Goal: Task Accomplishment & Management: Use online tool/utility

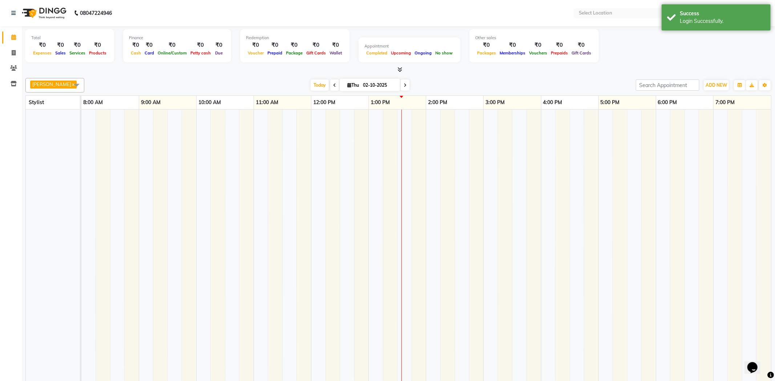
select select "en"
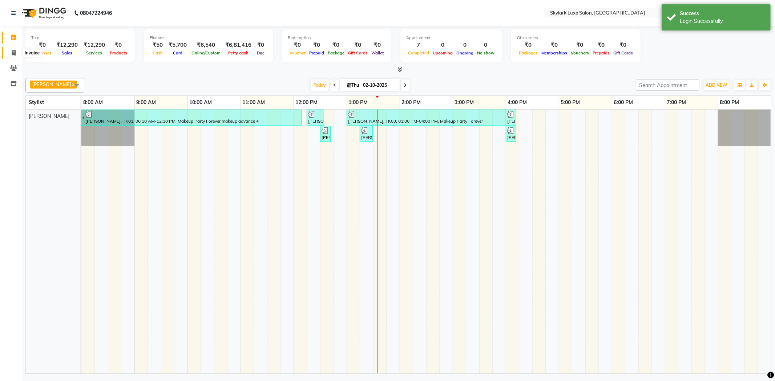
click at [13, 53] on icon at bounding box center [14, 52] width 4 height 5
select select "service"
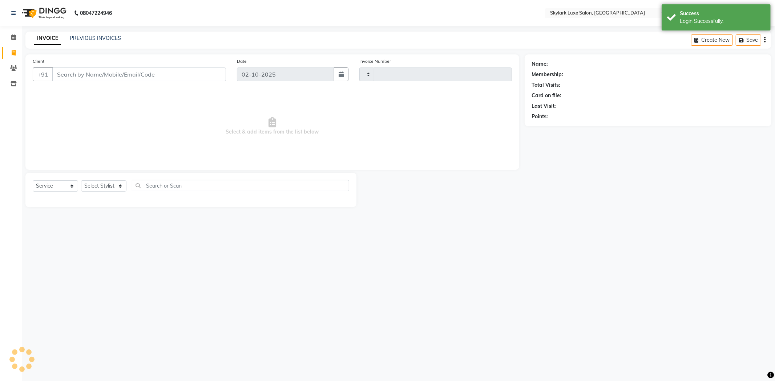
type input "0720"
select select "8191"
click at [117, 73] on input "Client" at bounding box center [139, 75] width 174 height 14
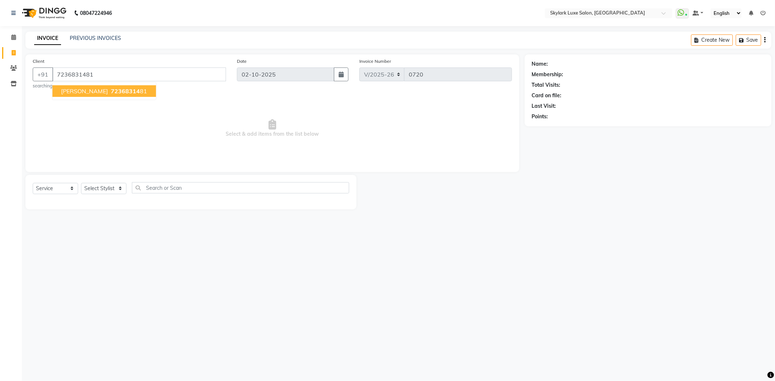
type input "7236831481"
click at [114, 89] on span "7236831481" at bounding box center [129, 91] width 36 height 7
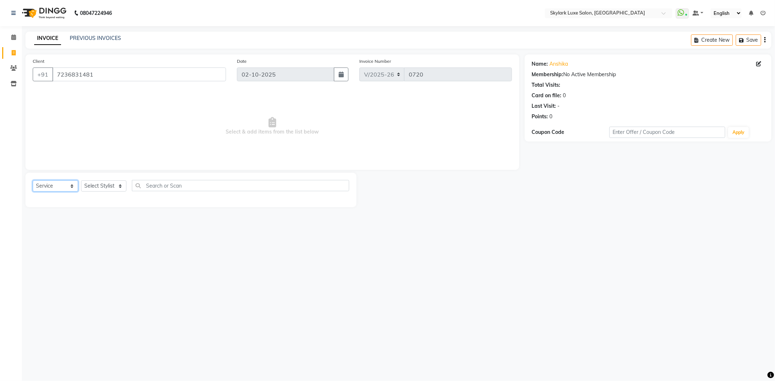
click at [68, 187] on select "Select Service Product Membership Package Voucher Prepaid Gift Card" at bounding box center [55, 186] width 45 height 11
click at [33, 181] on select "Select Service Product Membership Package Voucher Prepaid Gift Card" at bounding box center [55, 186] width 45 height 11
click at [111, 184] on select "Select Stylist [PERSON_NAME] [PERSON_NAME] wasu" at bounding box center [103, 186] width 45 height 11
select select "85058"
click at [81, 181] on select "Select Stylist [PERSON_NAME] [PERSON_NAME] wasu" at bounding box center [103, 186] width 45 height 11
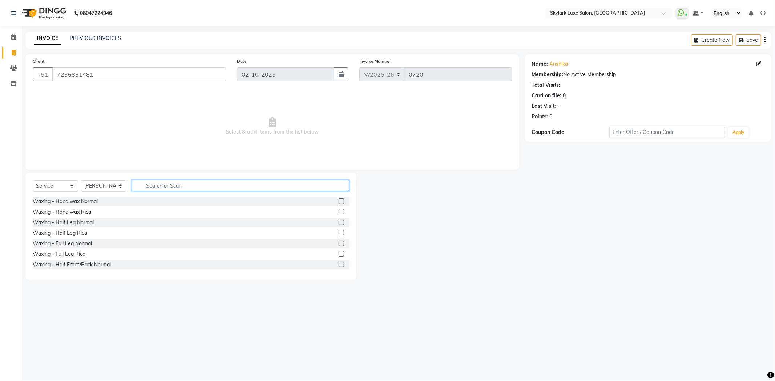
click at [147, 183] on input "text" at bounding box center [240, 185] width 217 height 11
type input "BRA"
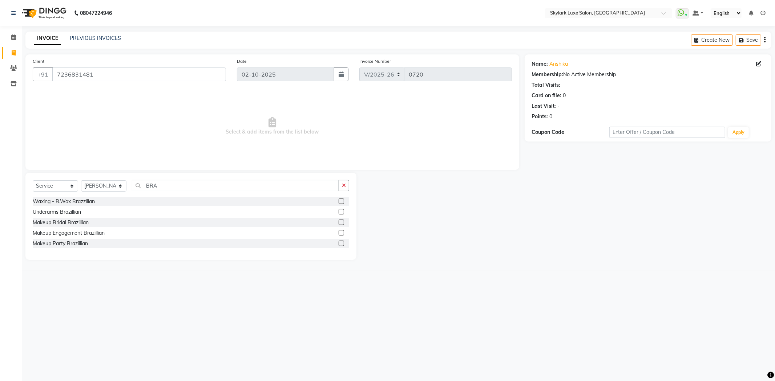
click at [341, 234] on label at bounding box center [340, 232] width 5 height 5
click at [341, 234] on input "checkbox" at bounding box center [340, 233] width 5 height 5
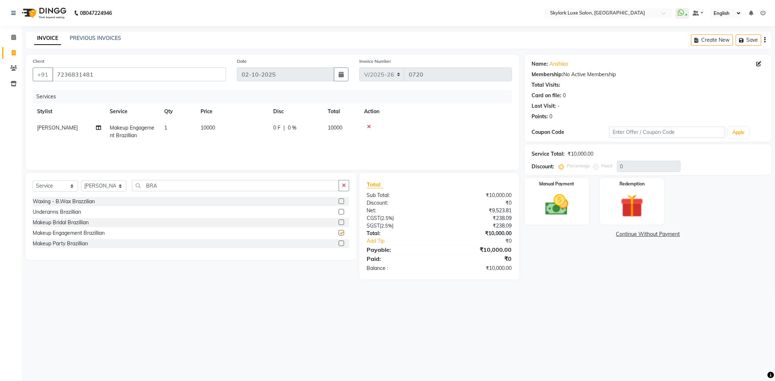
checkbox input "false"
click at [601, 166] on label "Fixed" at bounding box center [606, 166] width 11 height 7
click at [569, 214] on img at bounding box center [556, 205] width 39 height 28
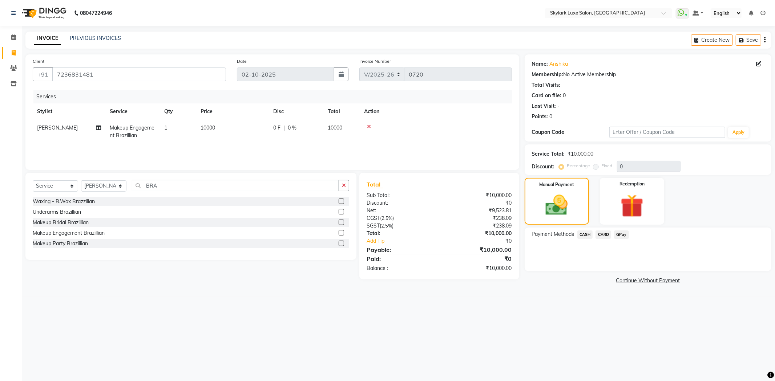
click at [582, 233] on span "CASH" at bounding box center [585, 235] width 16 height 8
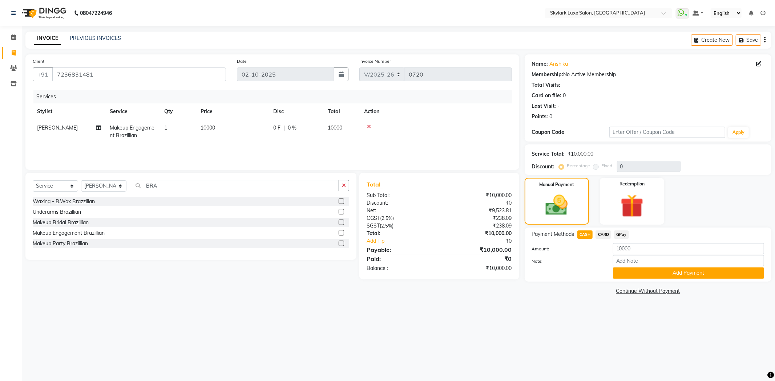
click at [763, 11] on icon at bounding box center [762, 13] width 5 height 5
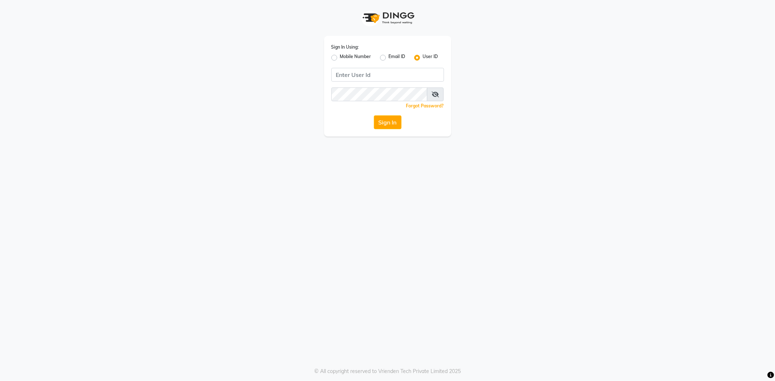
click at [340, 57] on label "Mobile Number" at bounding box center [355, 57] width 31 height 9
click at [340, 57] on input "Mobile Number" at bounding box center [342, 55] width 5 height 5
radio input "true"
radio input "false"
click at [370, 76] on input "Username" at bounding box center [400, 75] width 88 height 14
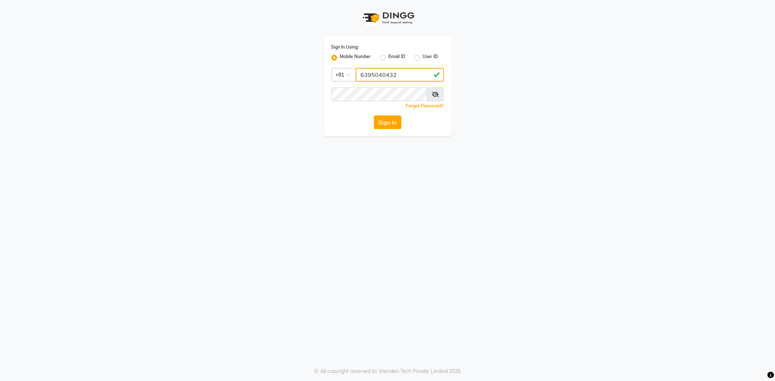
type input "6395040432"
click at [388, 119] on button "Sign In" at bounding box center [388, 122] width 28 height 14
